Goal: Task Accomplishment & Management: Use online tool/utility

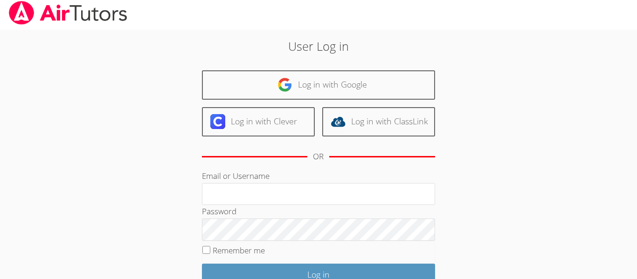
scroll to position [5, 0]
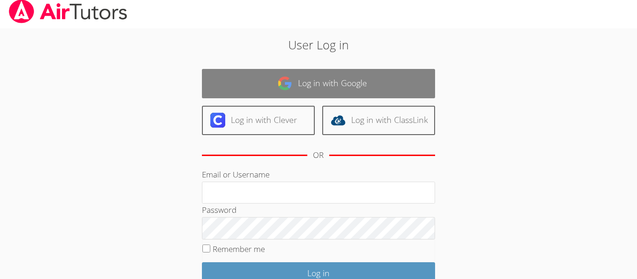
click at [384, 76] on link "Log in with Google" at bounding box center [318, 83] width 233 height 29
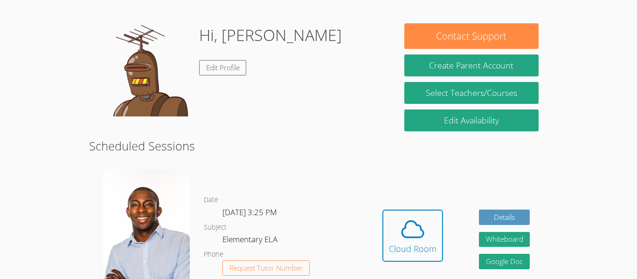
scroll to position [131, 0]
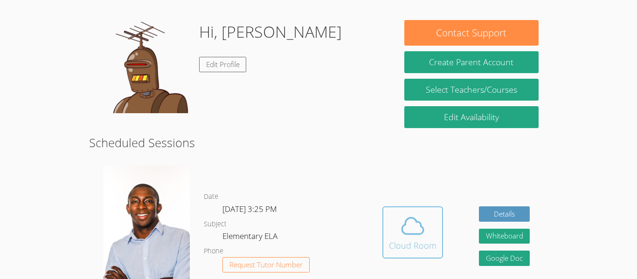
click at [400, 222] on icon at bounding box center [412, 226] width 26 height 26
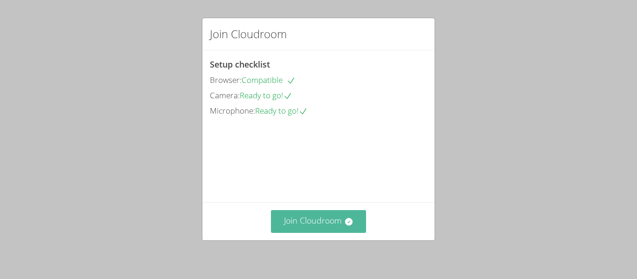
click at [357, 224] on button "Join Cloudroom" at bounding box center [319, 221] width 96 height 23
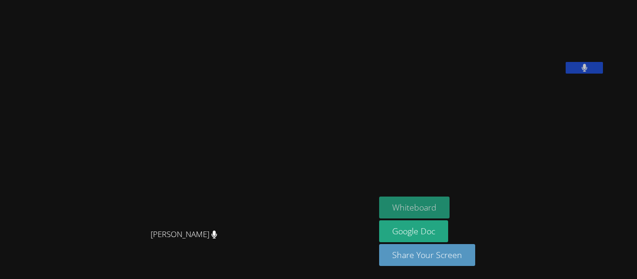
click at [420, 206] on button "Whiteboard" at bounding box center [414, 208] width 70 height 22
